Goal: Task Accomplishment & Management: Manage account settings

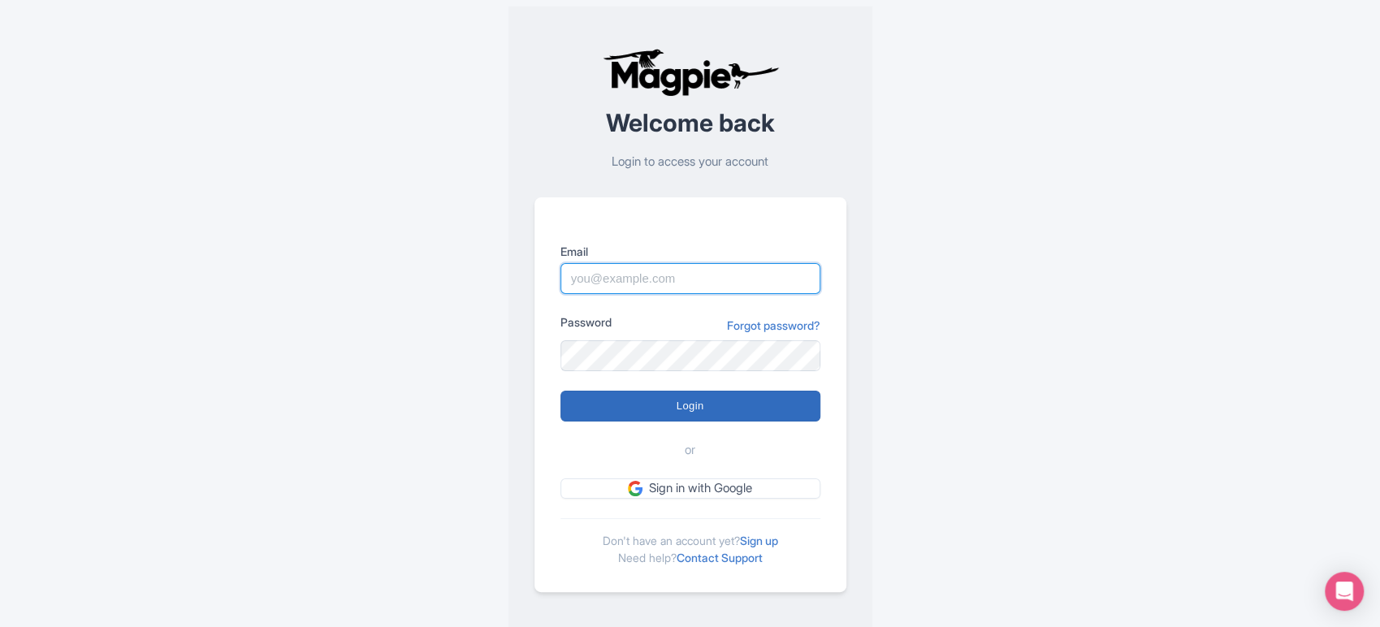
type input "sabrina@takewalks.com"
click at [764, 405] on input "Login" at bounding box center [690, 406] width 260 height 31
type input "Logging in..."
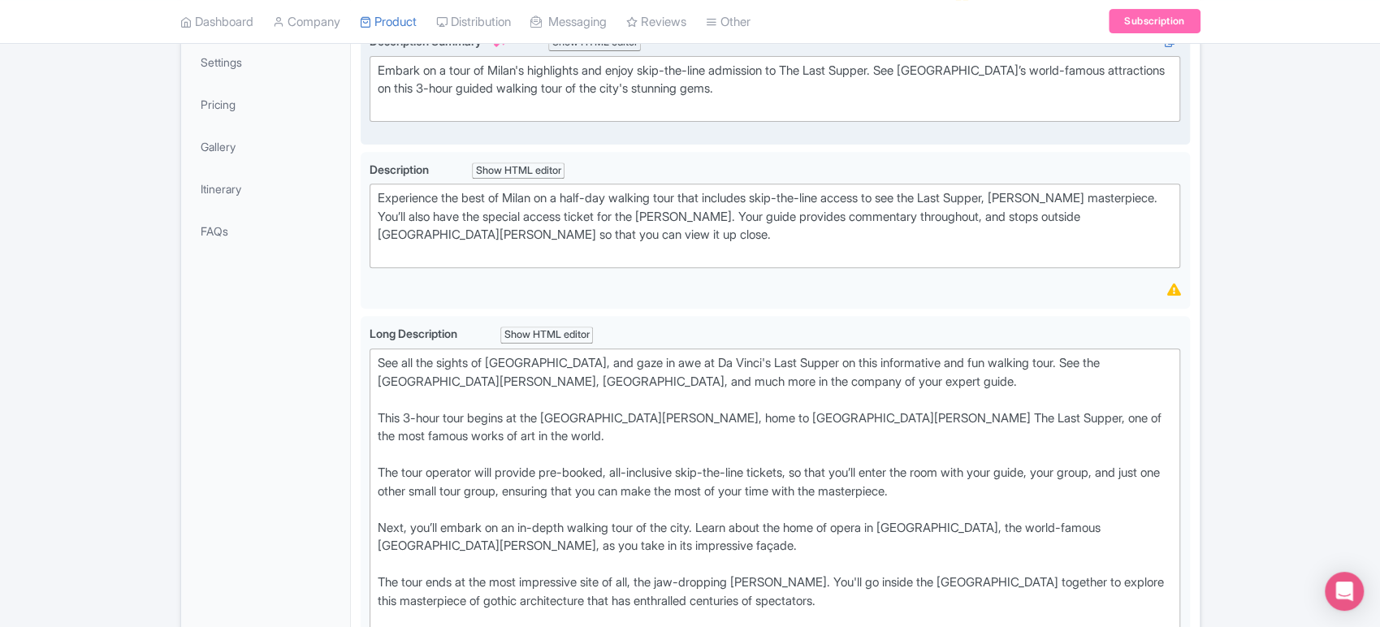
scroll to position [111, 0]
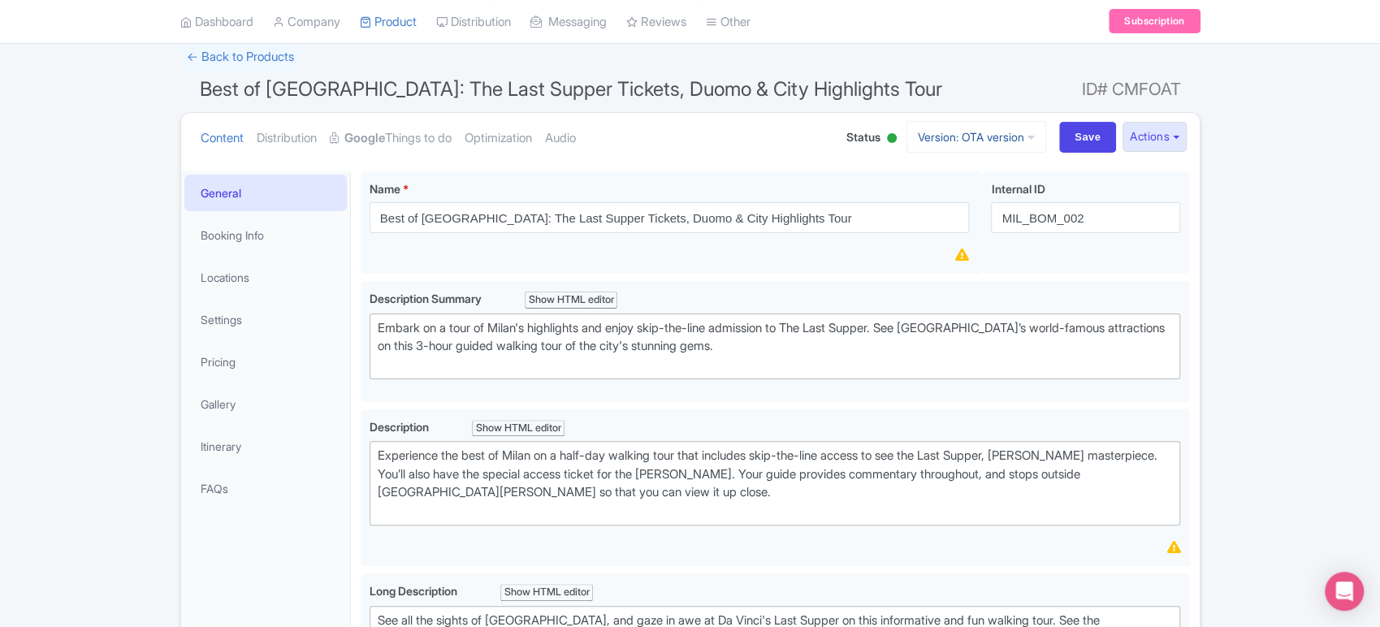
click at [1004, 150] on link "Version: OTA version" at bounding box center [977, 137] width 140 height 32
click at [926, 296] on link "Viator version" at bounding box center [979, 299] width 154 height 25
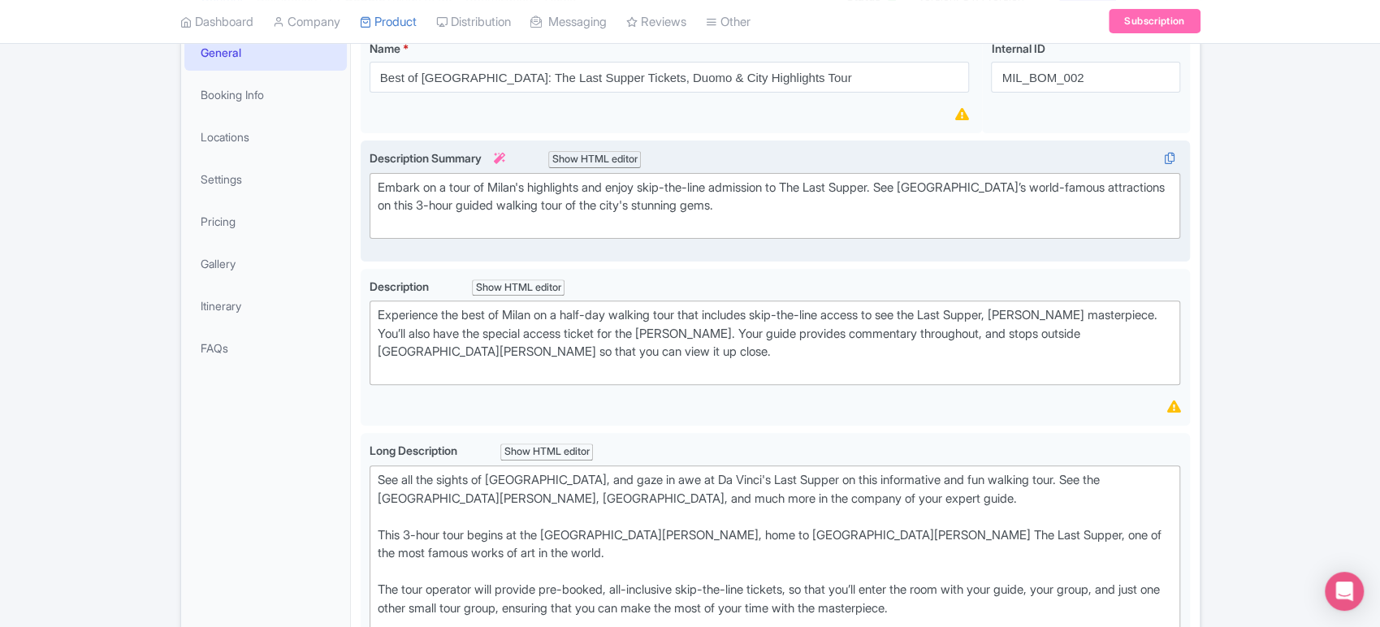
scroll to position [266, 0]
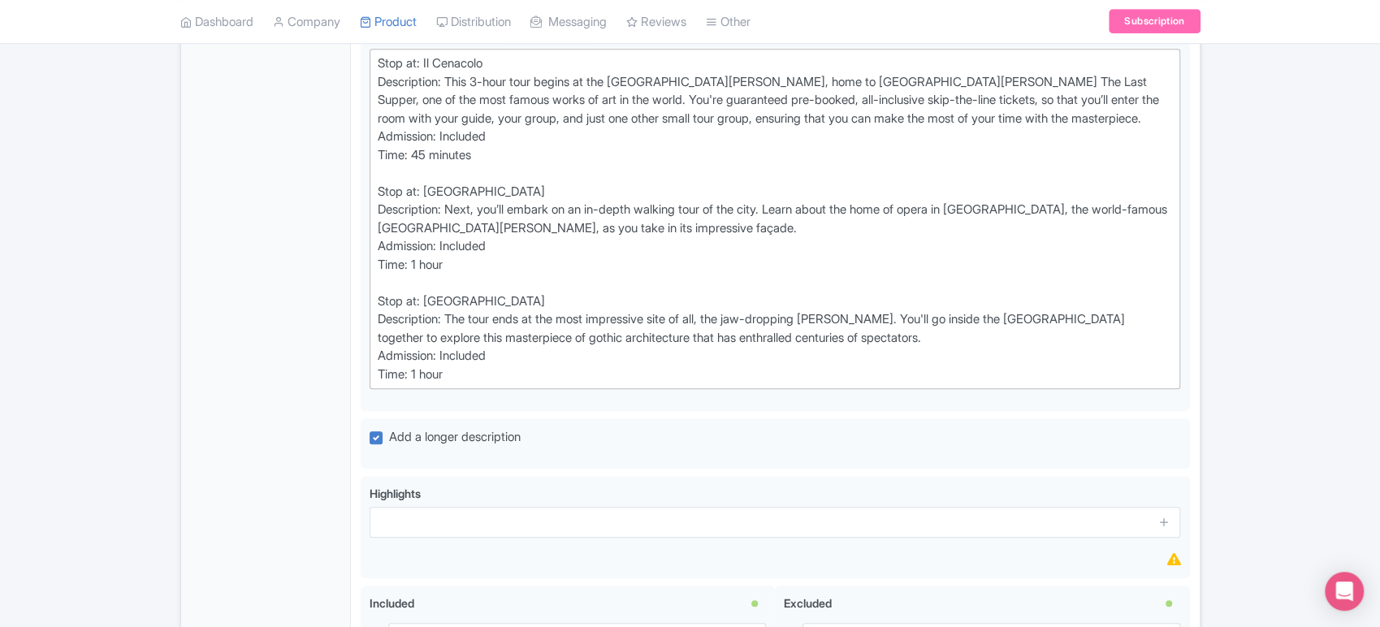
scroll to position [715, 0]
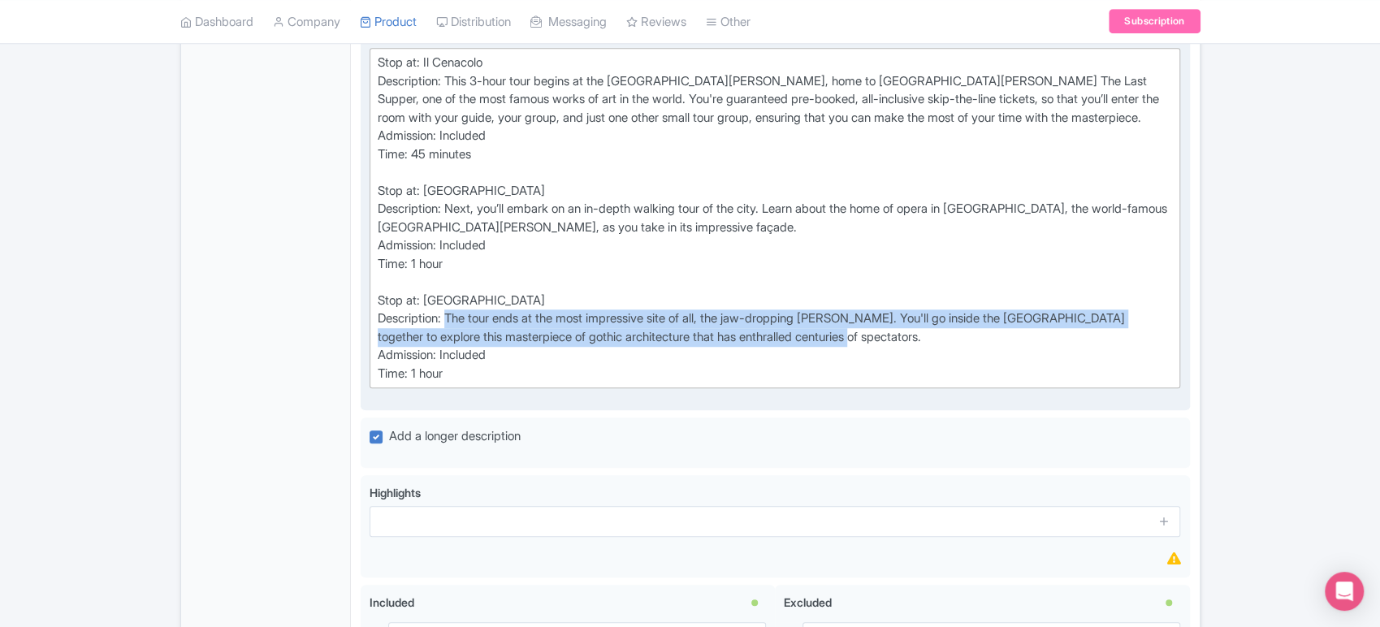
drag, startPoint x: 902, startPoint y: 327, endPoint x: 453, endPoint y: 310, distance: 449.5
click at [453, 310] on div "Stop at: Il Cenacolo Description: This 3-hour tour begins at the Church of Sant…" at bounding box center [775, 218] width 795 height 329
type trix-editor "<div>Stop at: Il Cenacolo<br>Description: This 3-hour tour begins at the Church…"
copy div "The tour ends at the most impressive site of all, the jaw-dropping Milan Duomo.…"
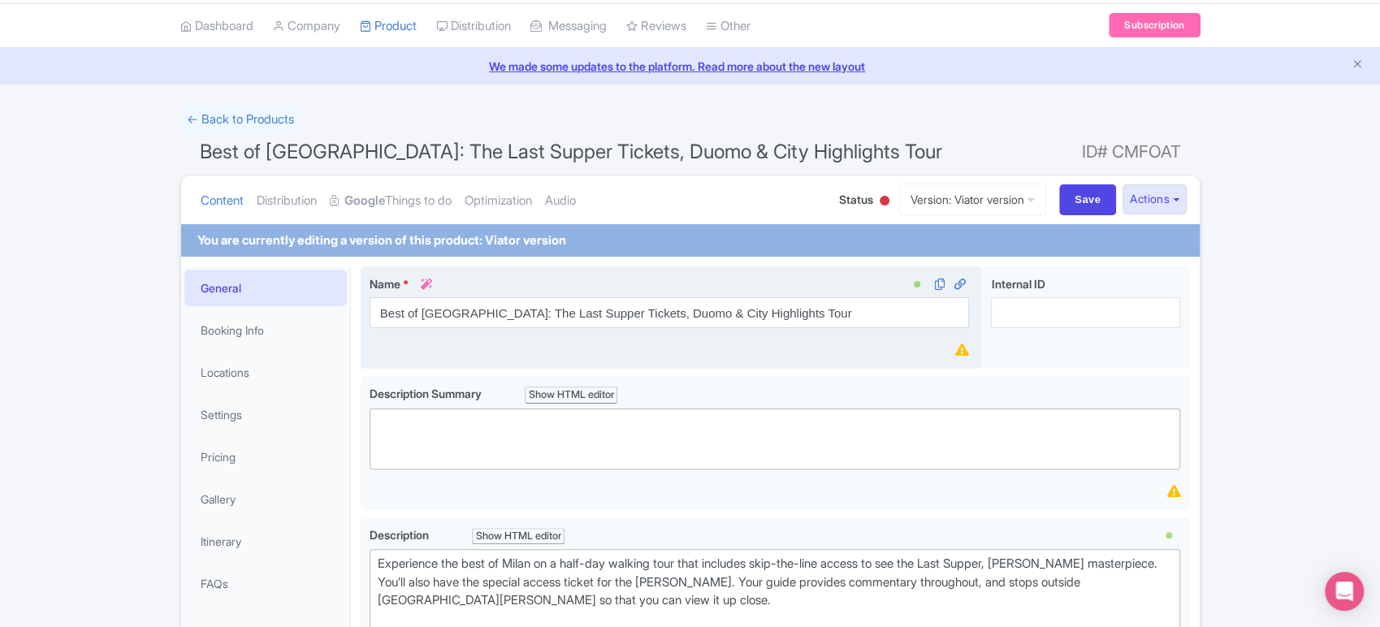
scroll to position [19, 0]
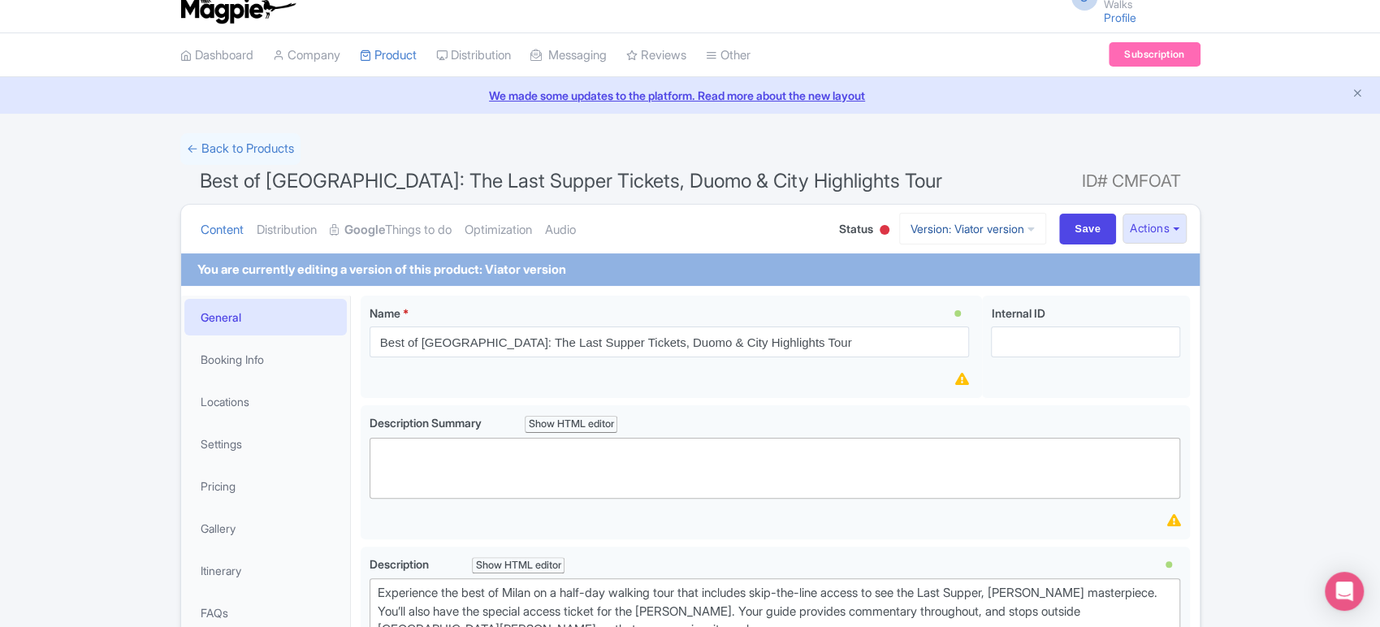
click at [1000, 219] on link "Version: Viator version" at bounding box center [972, 229] width 147 height 32
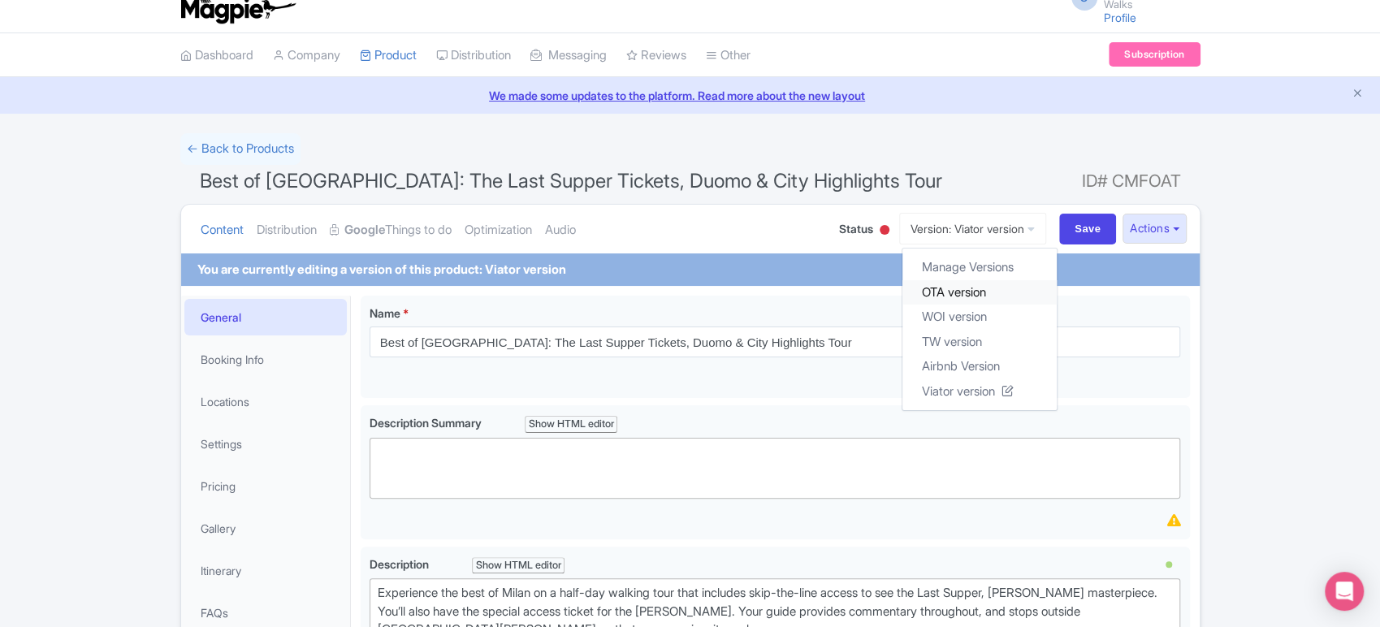
click at [947, 291] on link "OTA version" at bounding box center [979, 291] width 154 height 25
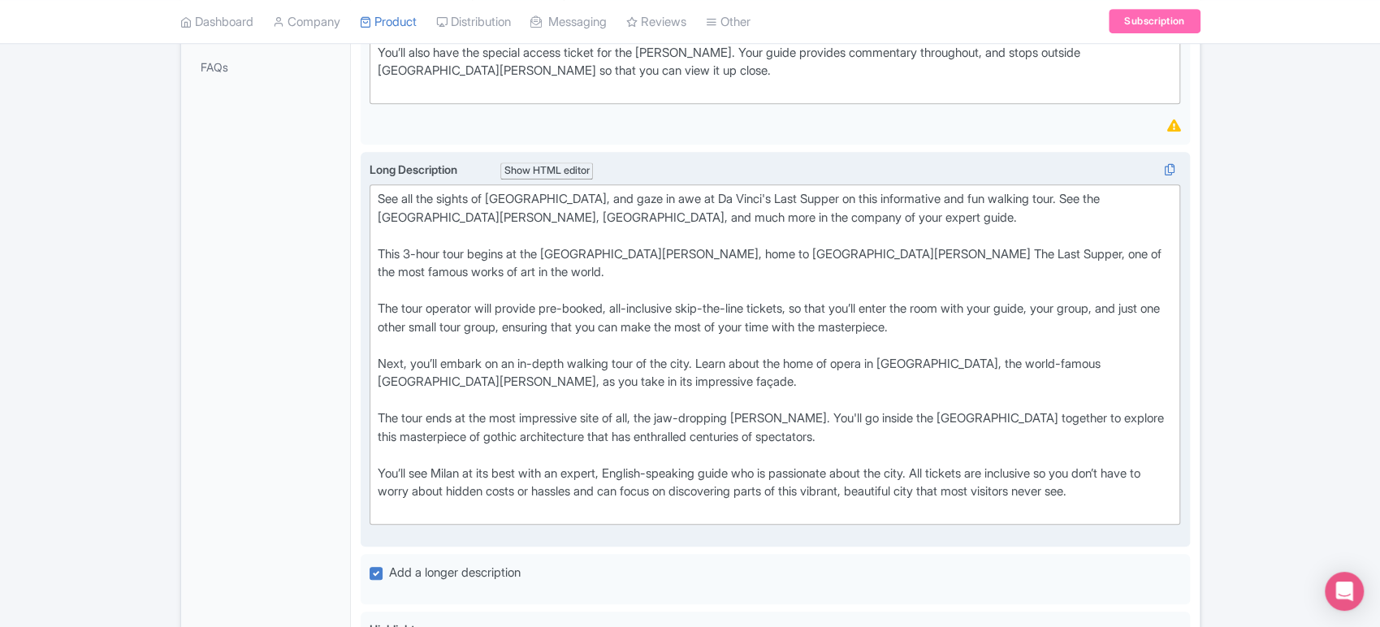
scroll to position [529, 0]
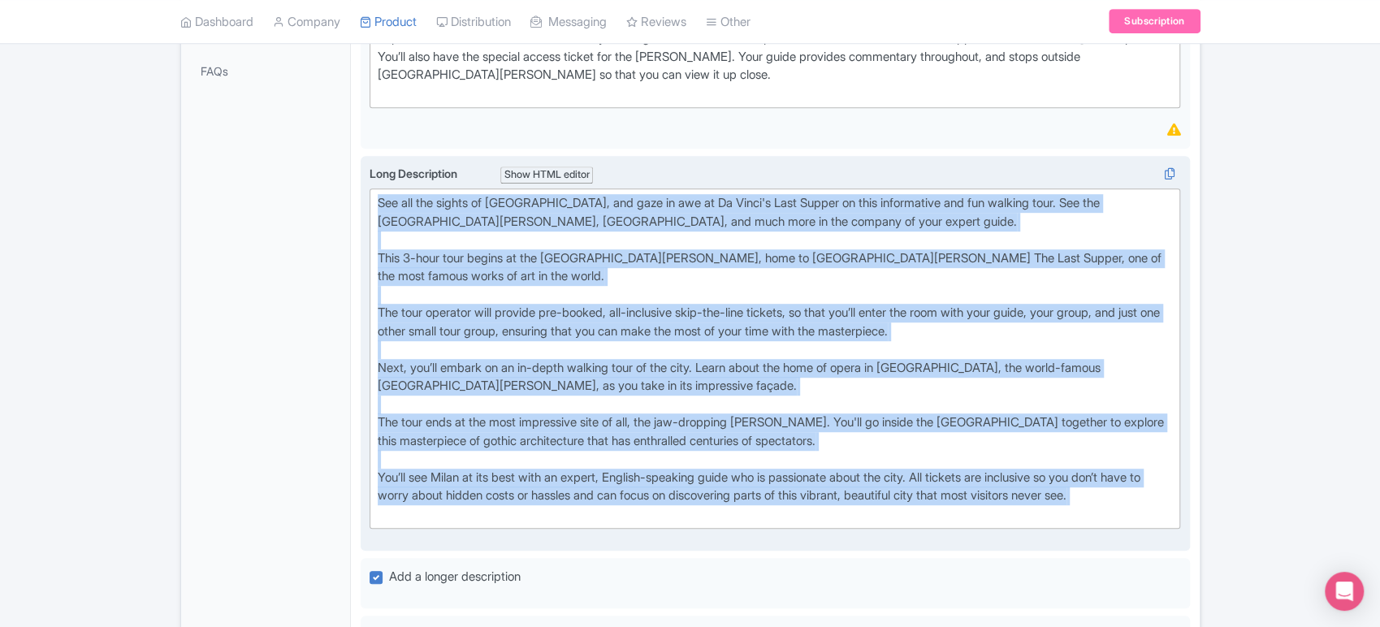
drag, startPoint x: 378, startPoint y: 193, endPoint x: 1133, endPoint y: 527, distance: 825.9
click at [1133, 527] on div "Long Description i Show HTML editor Bold Italic Strikethrough Link Heading Quot…" at bounding box center [776, 353] width 812 height 377
type trix-editor "<div>See all the sights of Milan, and gaze in awe at Da Vinci's Last Supper on …"
copy div "See all the sights of Milan, and gaze in awe at Da Vinci's Last Supper on this …"
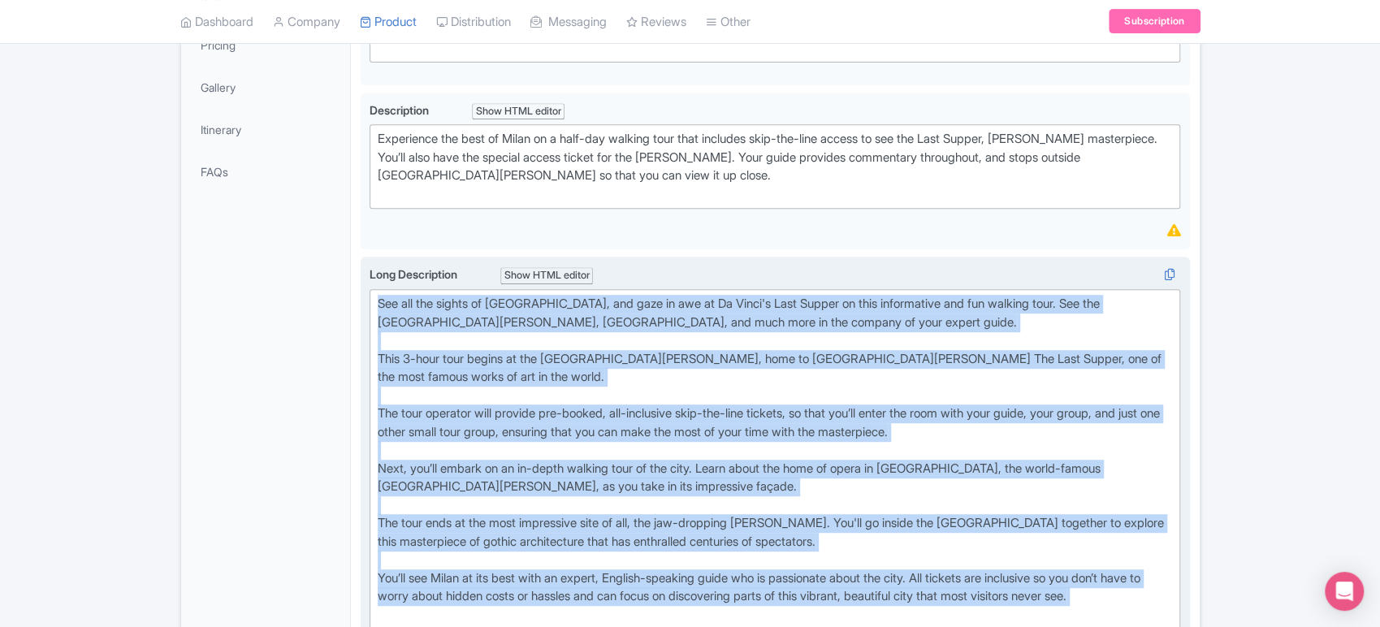
scroll to position [426, 0]
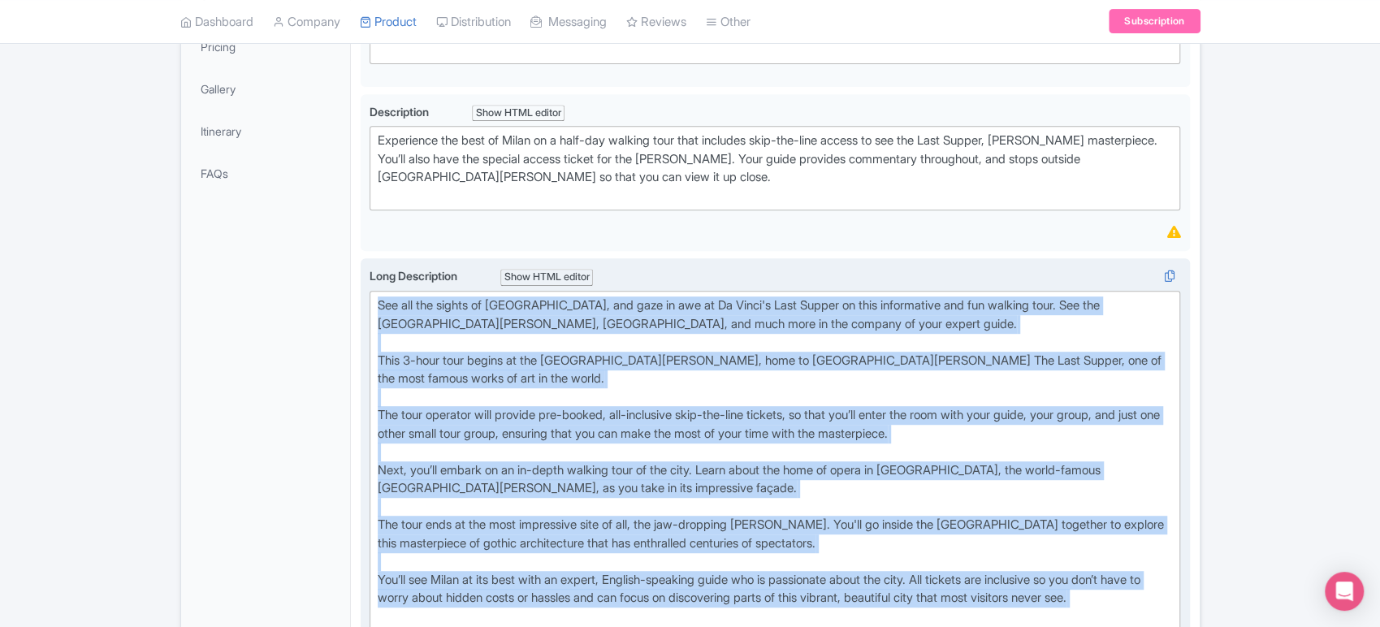
copy div "See all the sights of Milan, and gaze in awe at Da Vinci's Last Supper on this …"
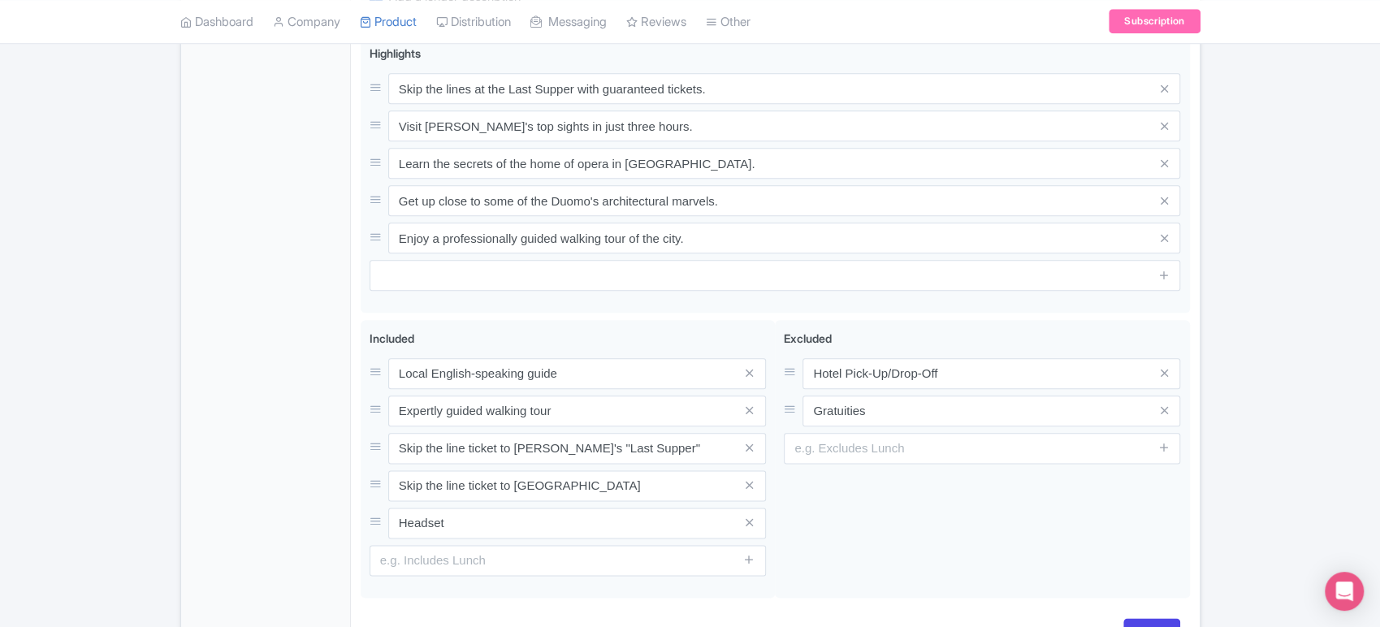
scroll to position [1107, 0]
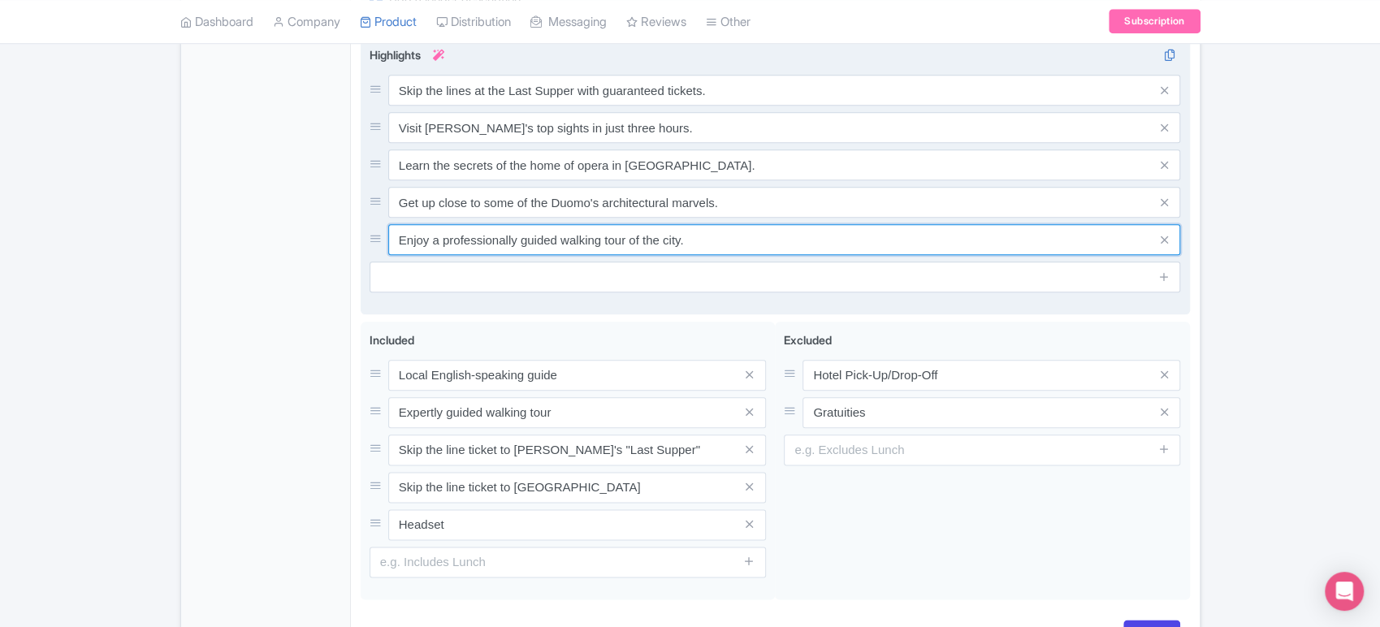
click at [546, 239] on input "Enjoy a professionally guided walking tour of the city." at bounding box center [784, 239] width 793 height 31
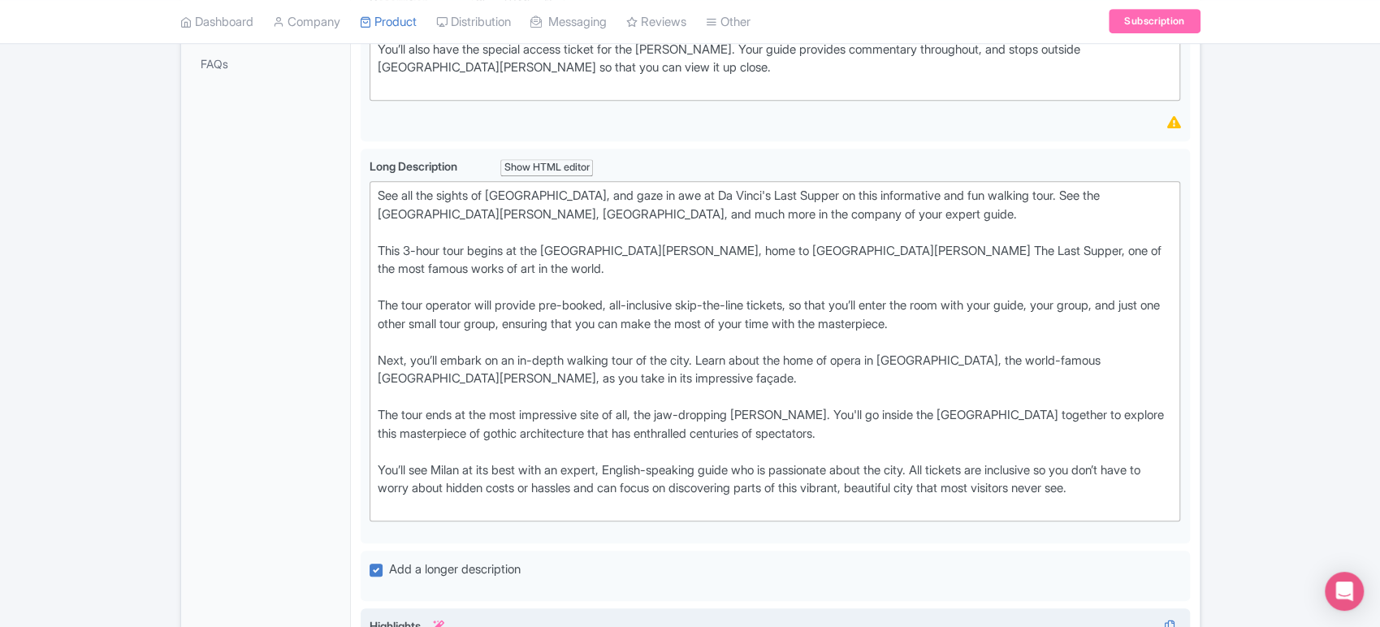
scroll to position [534, 0]
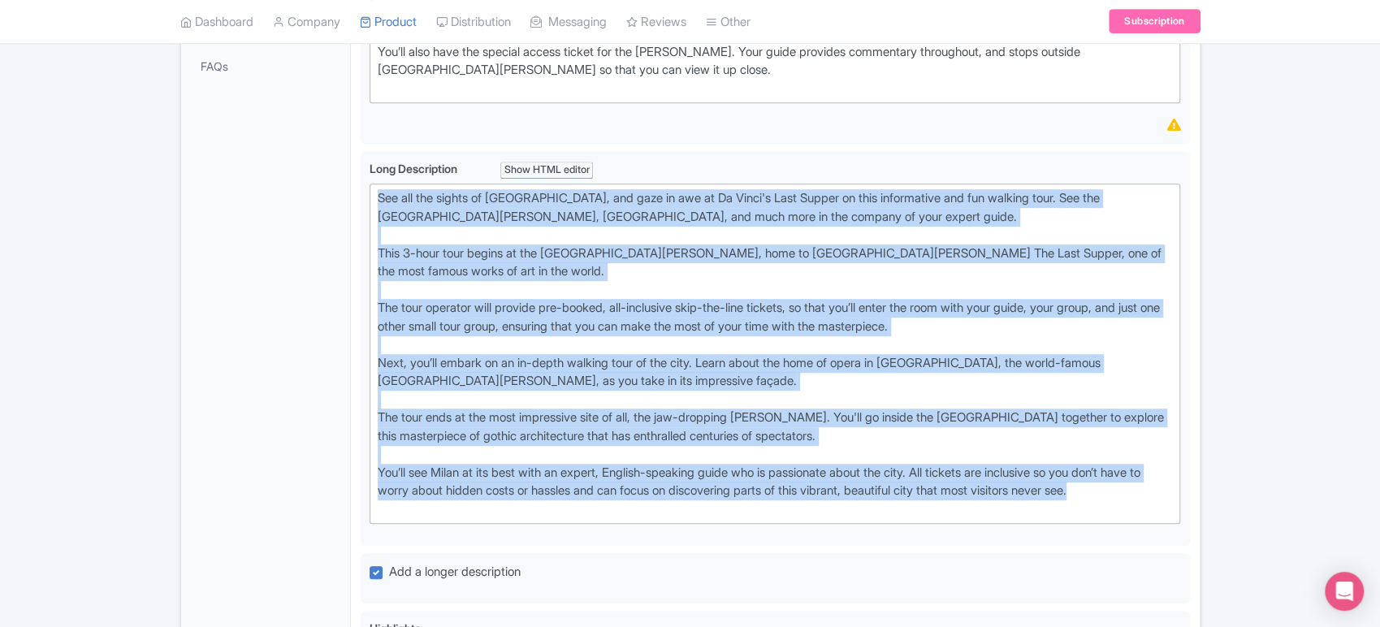
drag, startPoint x: 1170, startPoint y: 489, endPoint x: 361, endPoint y: 145, distance: 878.6
click at [361, 145] on div "Best of Milan: The Last Supper Tickets, Duomo & City Highlights Tour Name * i B…" at bounding box center [775, 464] width 829 height 1431
copy div "See all the sights of Milan, and gaze in awe at Da Vinci's Last Supper on this …"
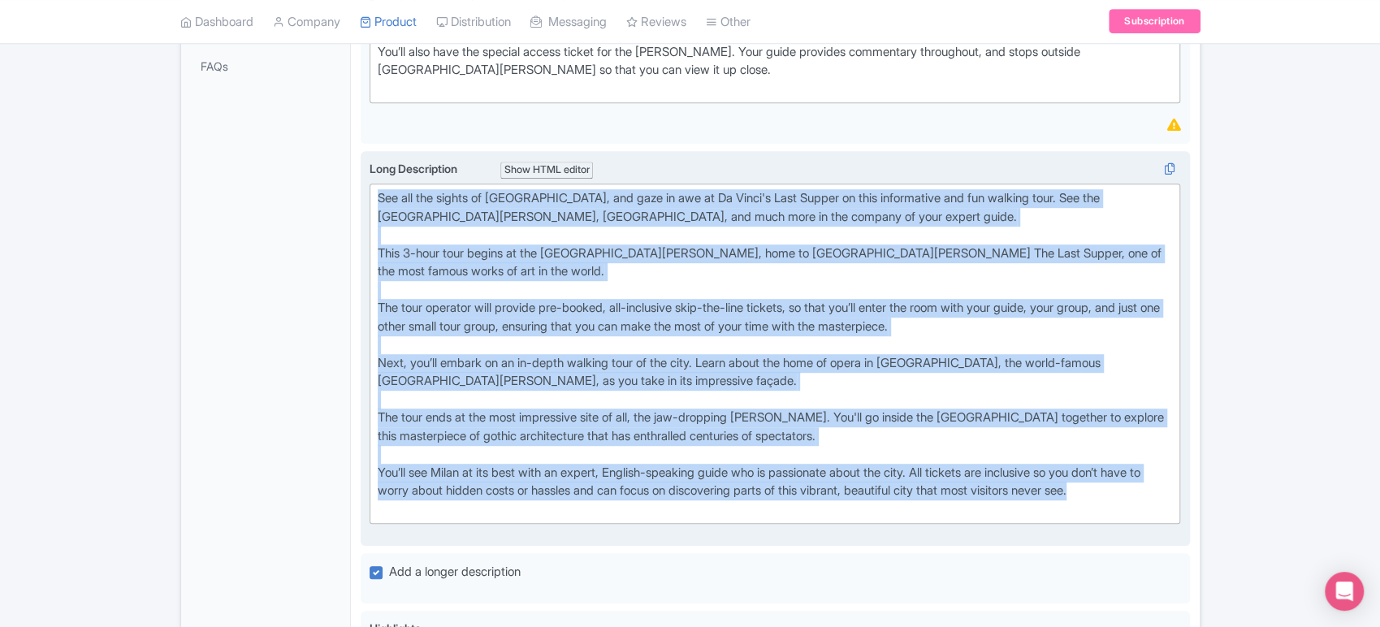
copy div "See all the sights of Milan, and gaze in awe at Da Vinci's Last Supper on this …"
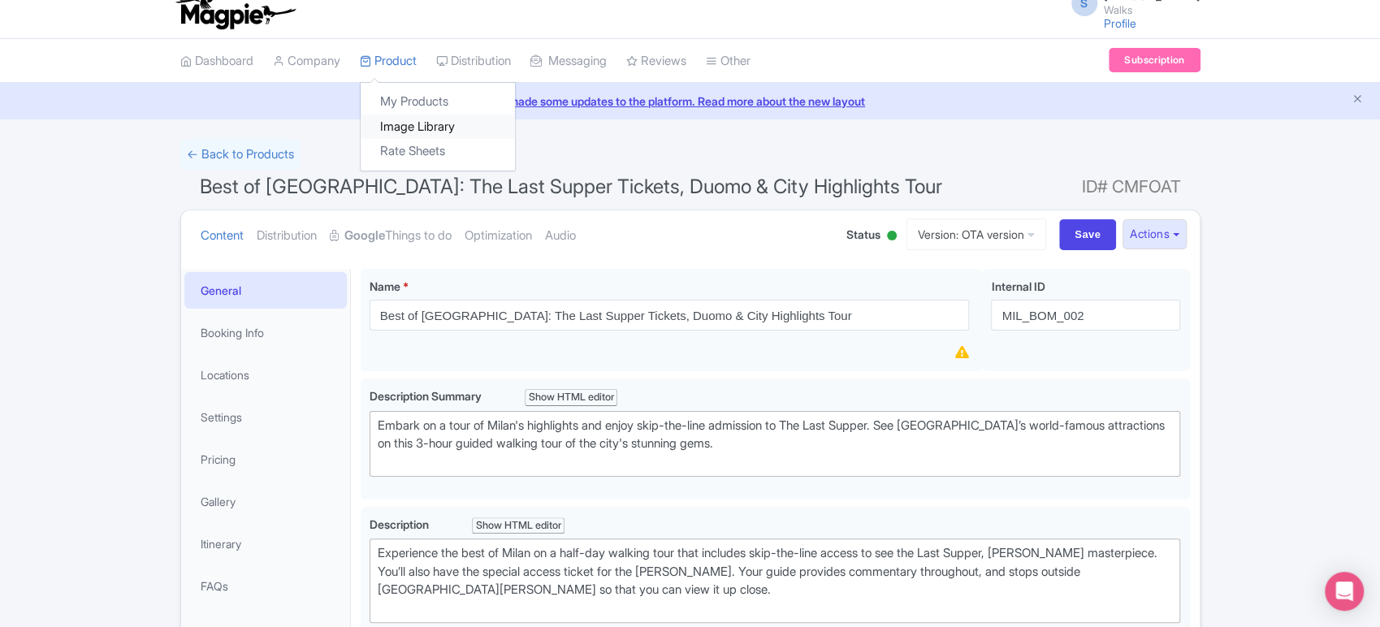
scroll to position [0, 0]
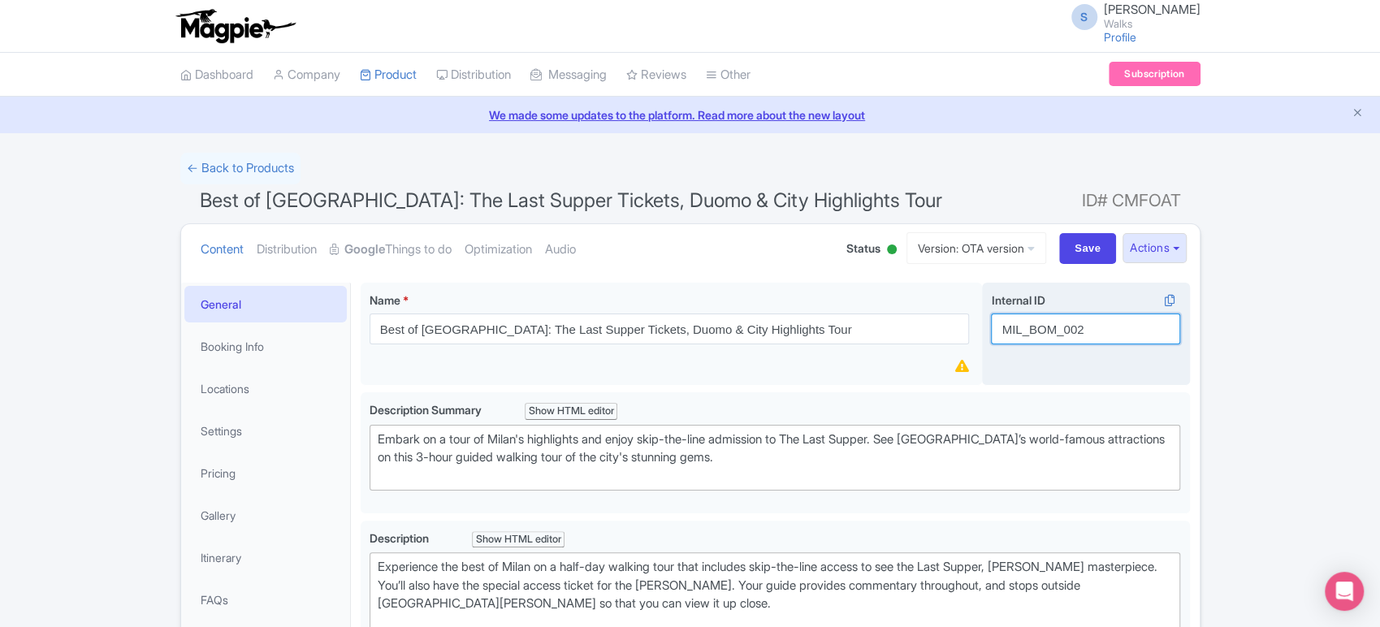
click at [1014, 327] on input "MIL_BOM_002" at bounding box center [1085, 329] width 189 height 31
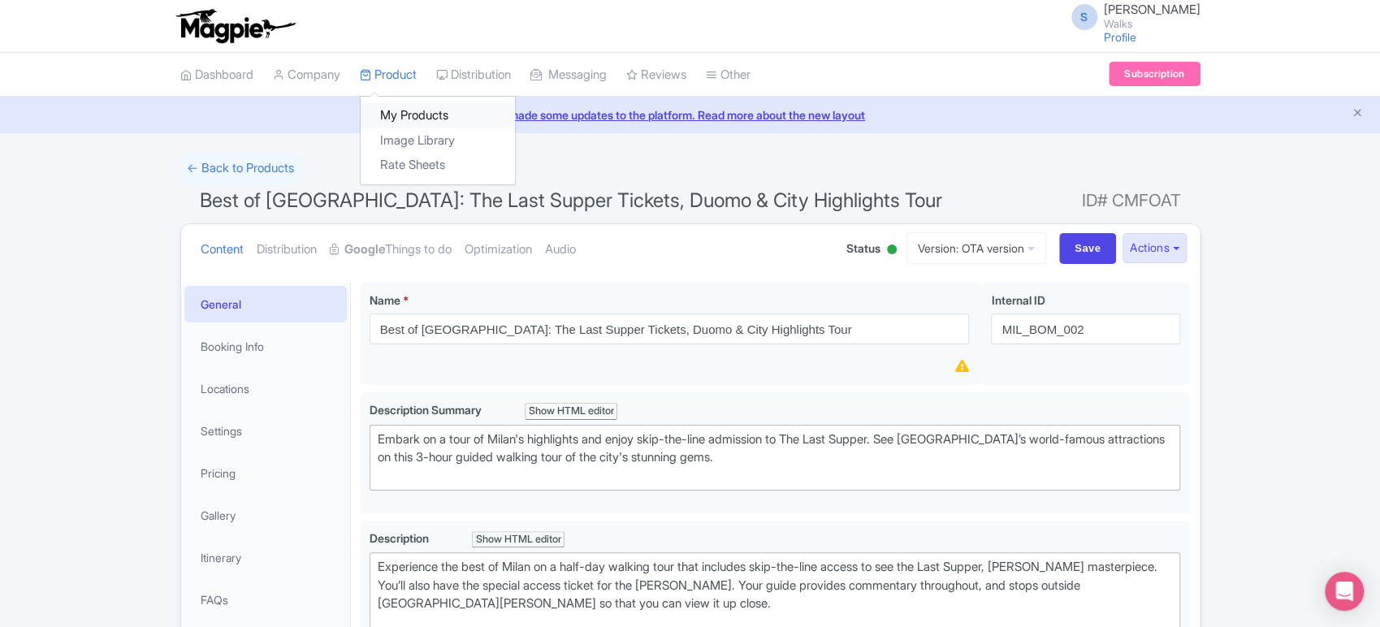
click at [413, 114] on link "My Products" at bounding box center [438, 115] width 154 height 25
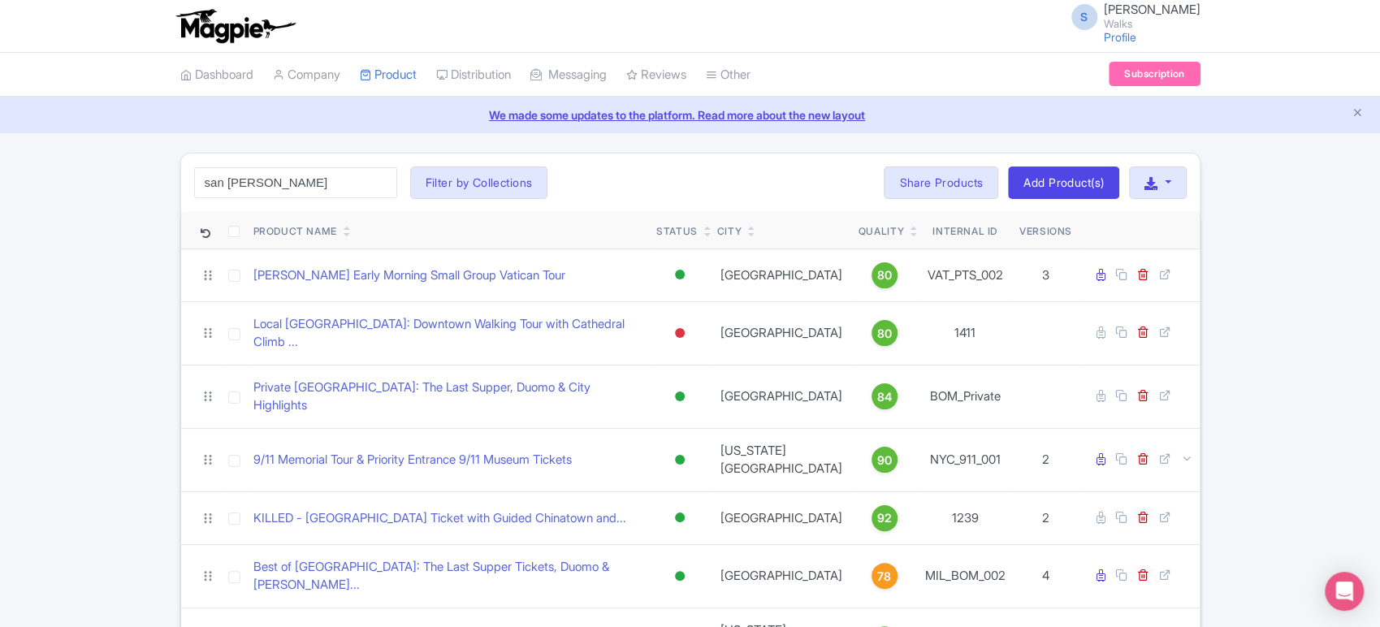
type input "san [PERSON_NAME]"
click button "Search" at bounding box center [0, 0] width 0 height 0
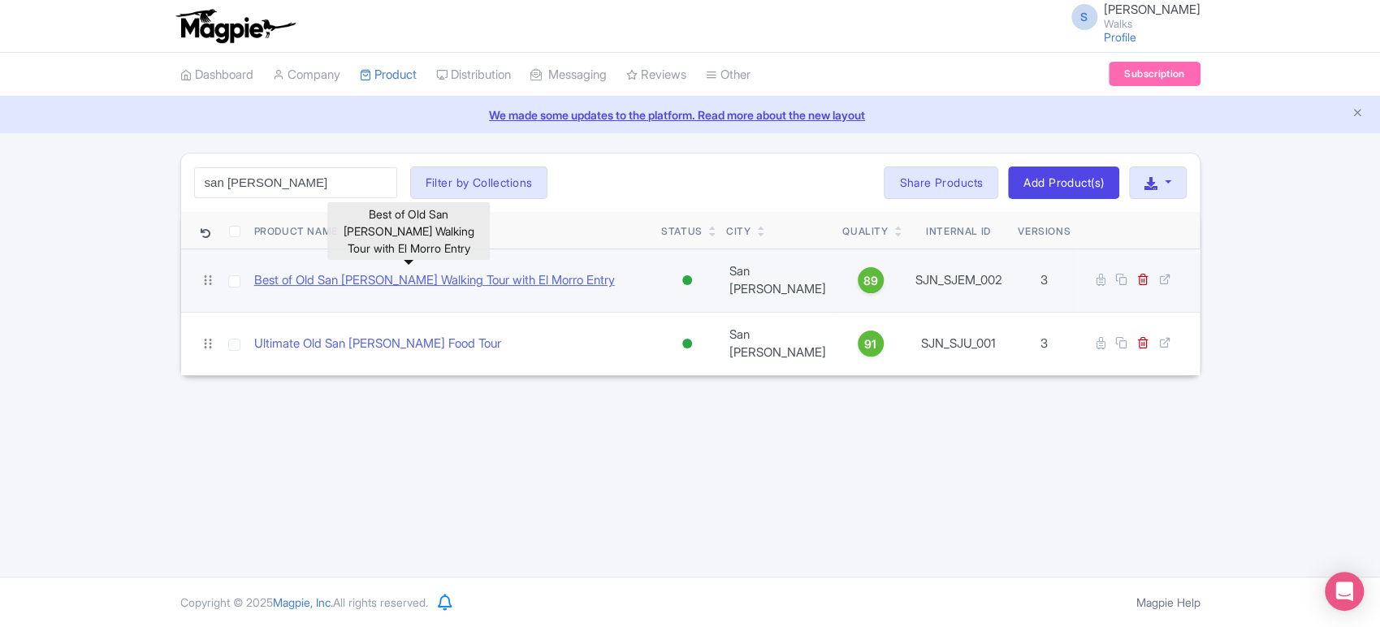
click at [366, 280] on link "Best of Old San [PERSON_NAME] Walking Tour with El Morro Entry" at bounding box center [434, 280] width 361 height 19
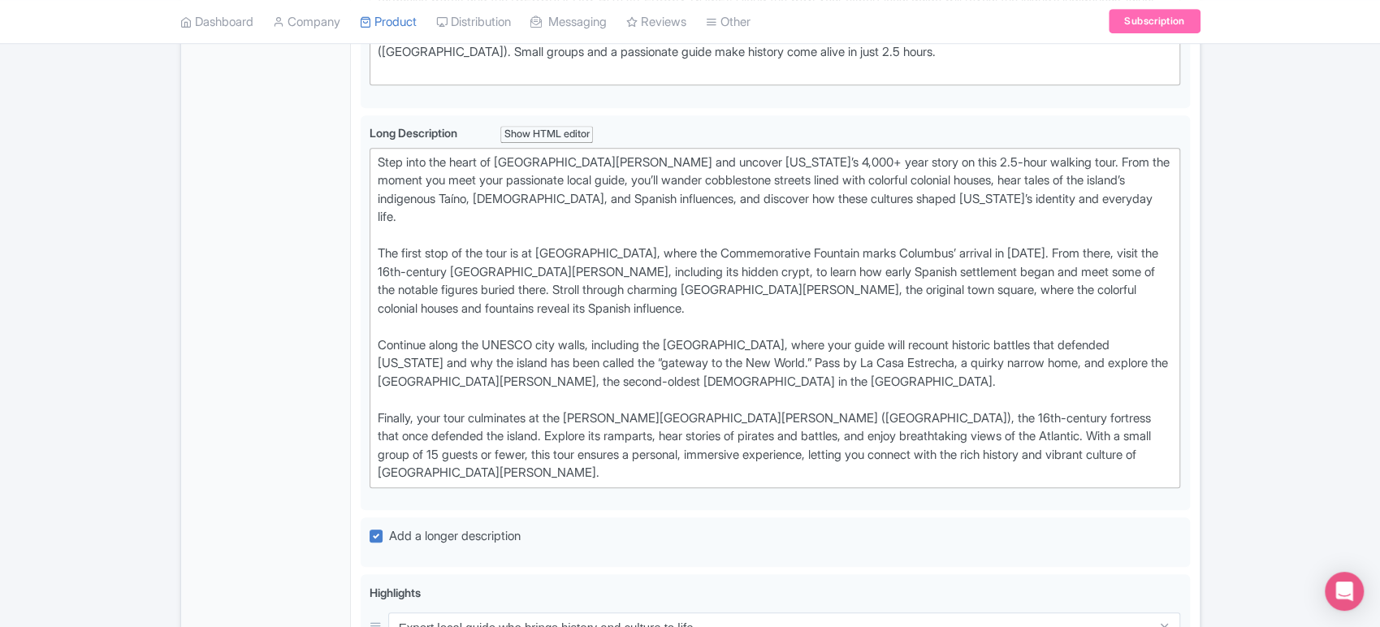
scroll to position [591, 0]
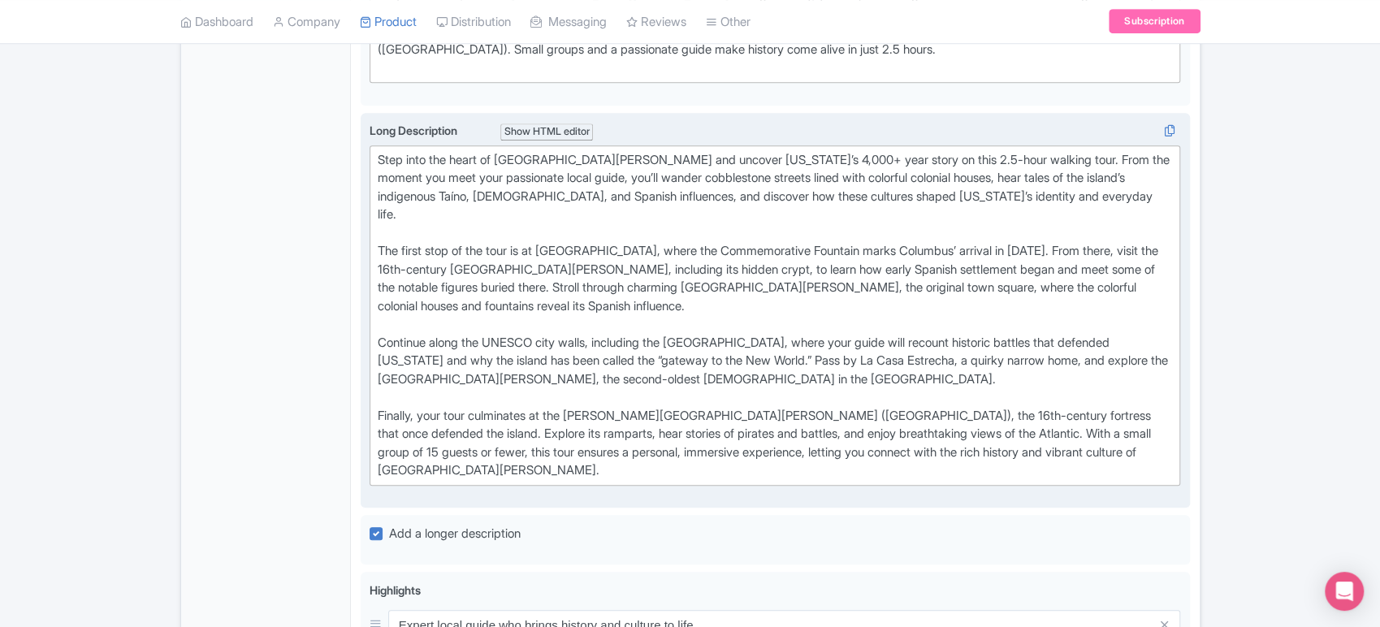
drag, startPoint x: 575, startPoint y: 228, endPoint x: 446, endPoint y: 160, distance: 146.1
click at [575, 228] on div "Step into the heart of [GEOGRAPHIC_DATA][PERSON_NAME] and uncover [US_STATE]’s …" at bounding box center [775, 315] width 795 height 329
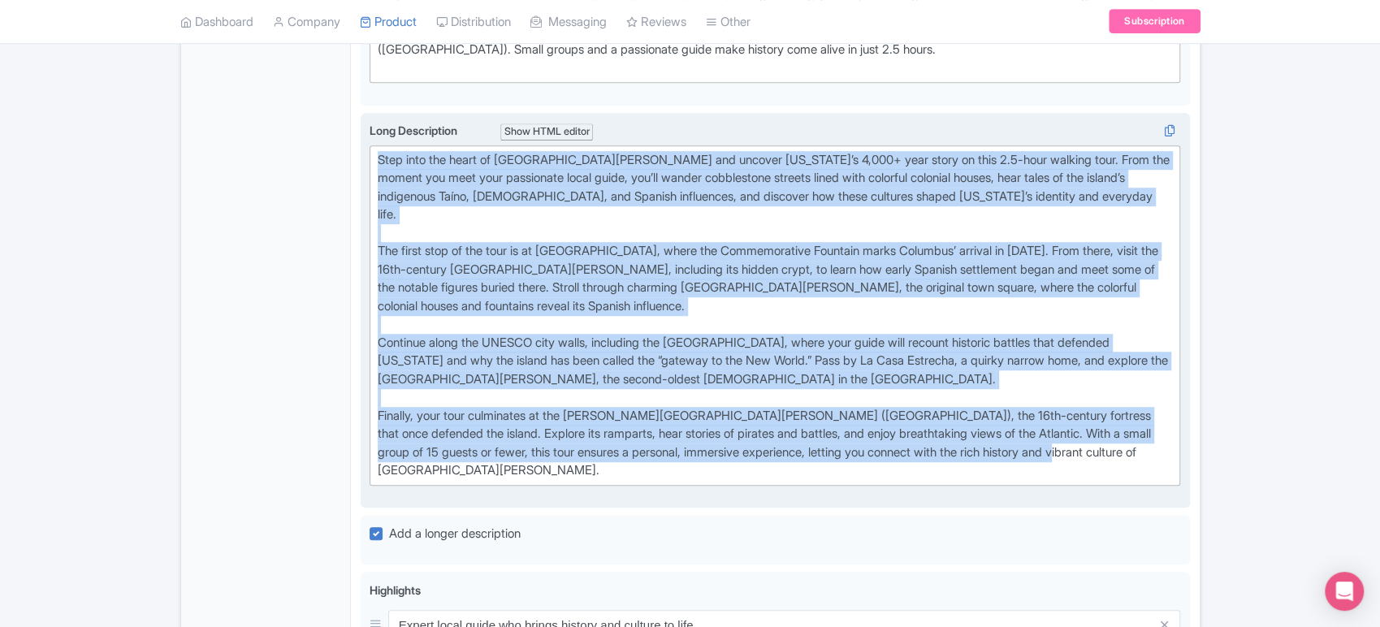
drag, startPoint x: 379, startPoint y: 134, endPoint x: 1135, endPoint y: 433, distance: 812.4
click at [1135, 433] on div "Long Description i Show HTML editor Bold Italic Strikethrough Link Heading Quot…" at bounding box center [776, 310] width 812 height 377
type trix-editor "<lor>Ipsu dolo sit ametc ad Eli Sed Doei tem incidid Utlabo Etdo’m 9,720+ aliq …"
copy div "Lore ipsu dol sitam co Adi Eli Sedd eiu tempori Utlabo Etdo’m 1,751+ aliq enima…"
